Goal: Use online tool/utility: Utilize a website feature to perform a specific function

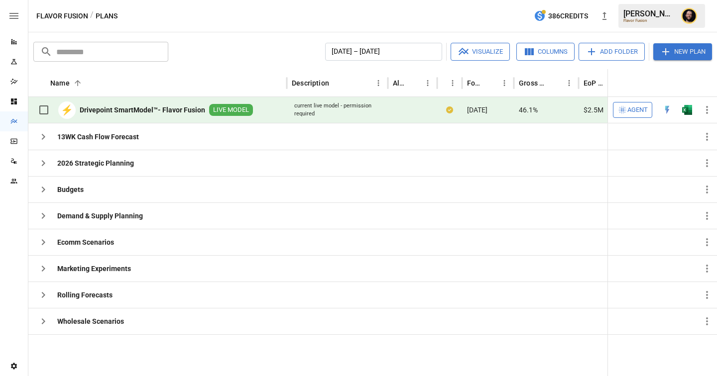
click at [638, 110] on span "Agent" at bounding box center [637, 110] width 20 height 11
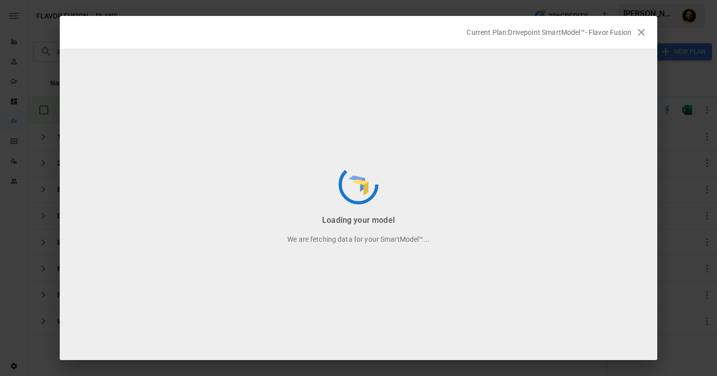
scroll to position [261, 0]
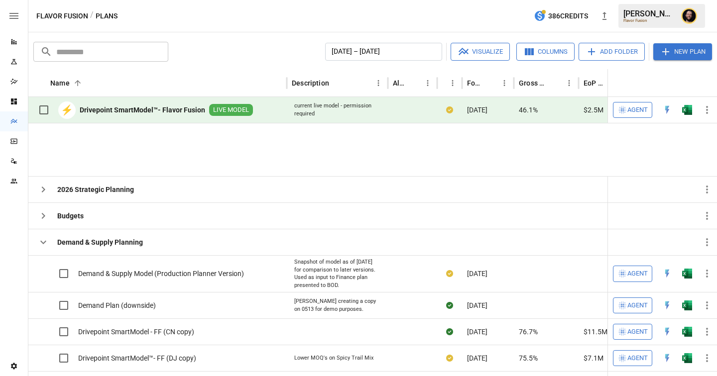
scroll to position [109, 0]
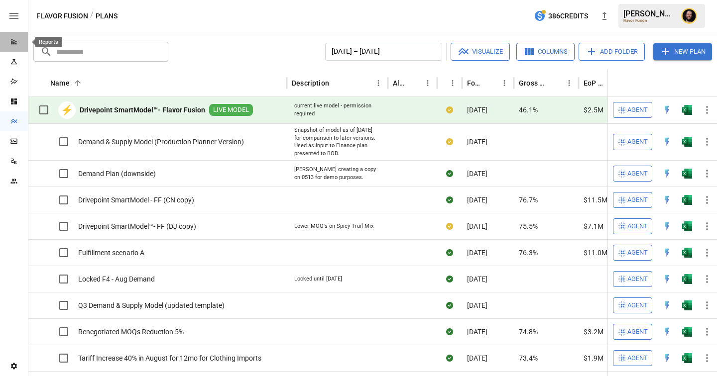
click at [14, 44] on icon "Reports" at bounding box center [14, 42] width 8 height 8
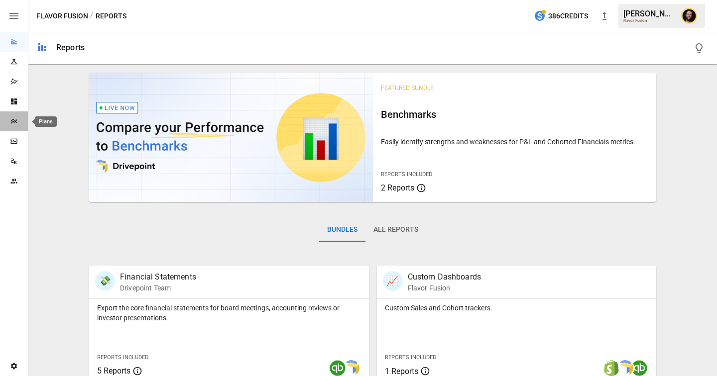
click at [11, 123] on icon "Plans" at bounding box center [13, 121] width 6 height 5
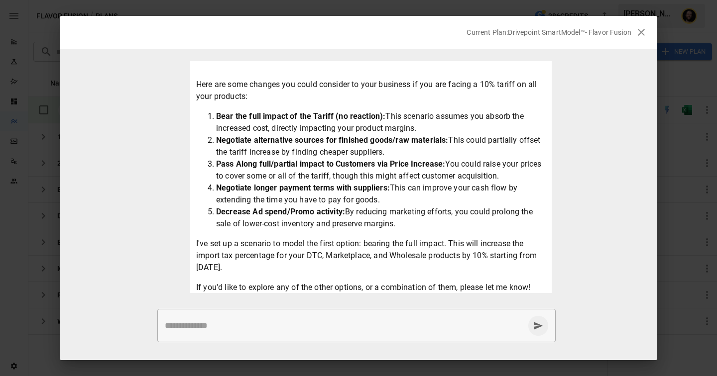
scroll to position [100, 0]
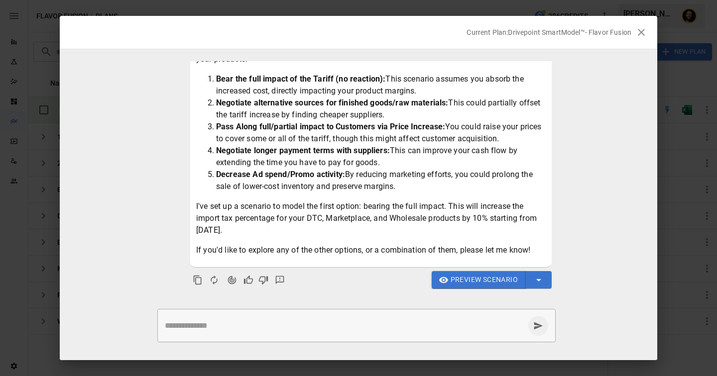
click at [470, 279] on span "Preview Scenario" at bounding box center [484, 280] width 67 height 12
